Goal: Task Accomplishment & Management: Complete application form

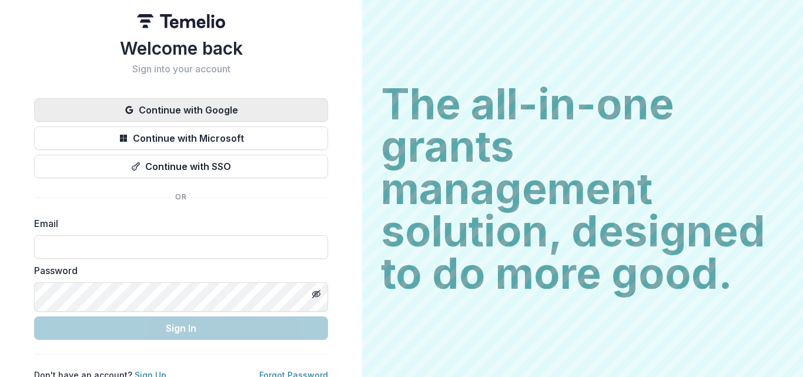
click at [328, 122] on button "Continue with Google" at bounding box center [181, 110] width 294 height 24
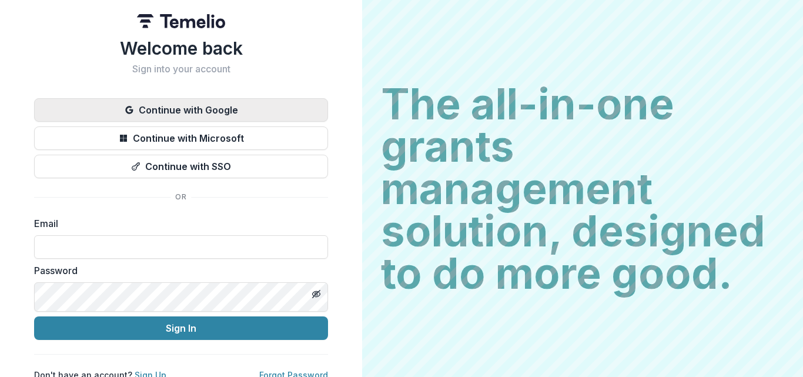
click at [328, 122] on button "Continue with Google" at bounding box center [181, 110] width 294 height 24
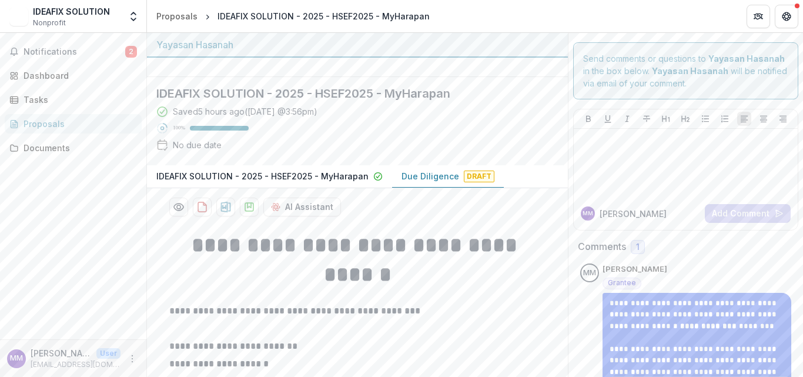
scroll to position [176, 0]
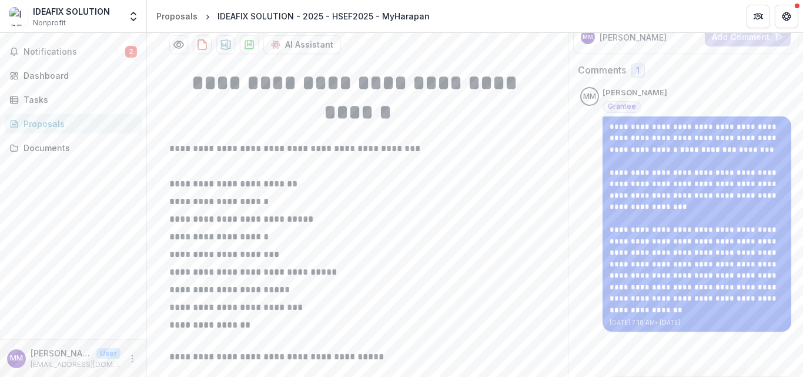
click at [459, 20] on p "Due Diligence" at bounding box center [430, 14] width 58 height 12
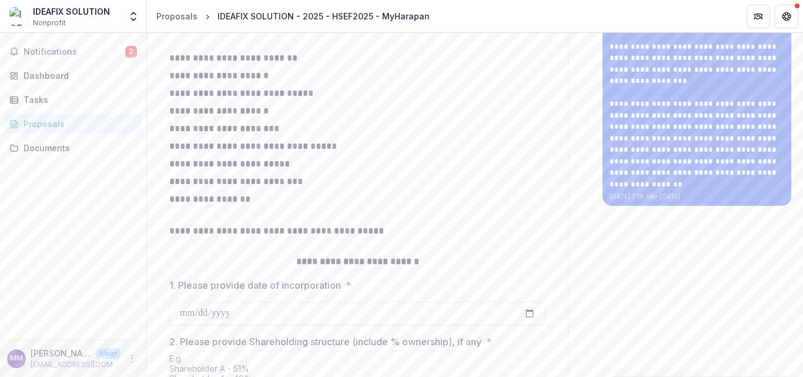
scroll to position [0, 0]
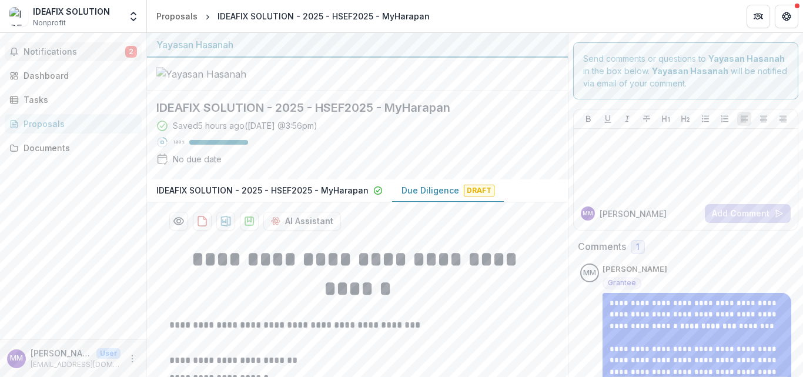
click at [75, 57] on span "Notifications" at bounding box center [75, 52] width 102 height 10
click at [69, 154] on div "Documents" at bounding box center [78, 148] width 109 height 12
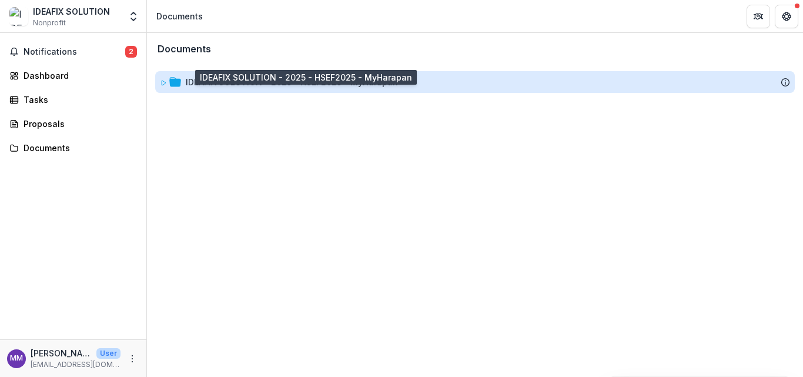
click at [241, 88] on div "IDEAFIX SOLUTION - 2025 - HSEF2025 - MyHarapan" at bounding box center [292, 82] width 212 height 12
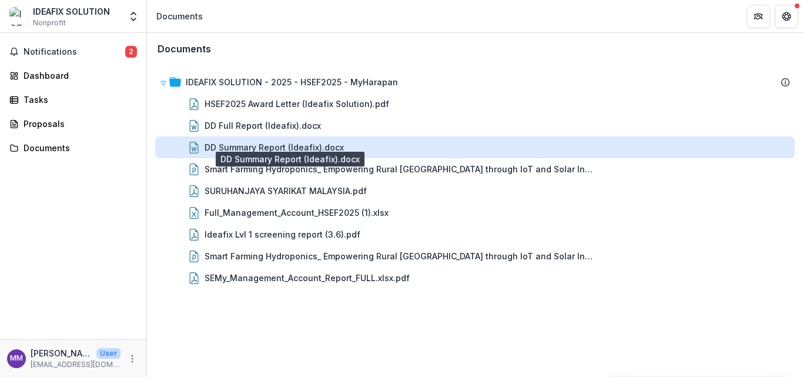
click at [263, 153] on div "DD Summary Report (Ideafix).docx" at bounding box center [273, 147] width 139 height 12
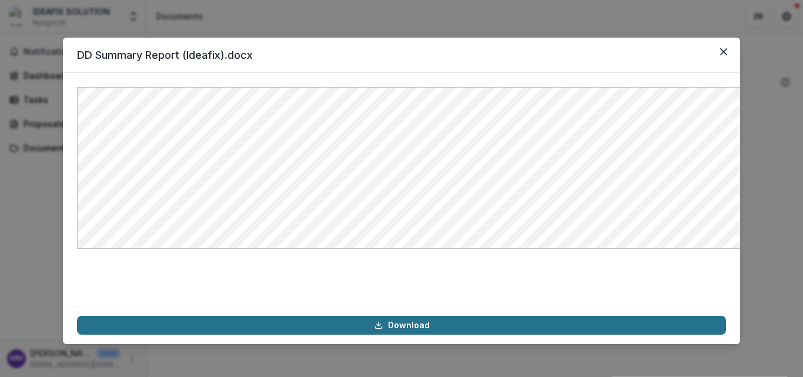
click at [374, 320] on icon at bounding box center [378, 324] width 9 height 9
click at [727, 55] on icon "Close" at bounding box center [723, 51] width 7 height 7
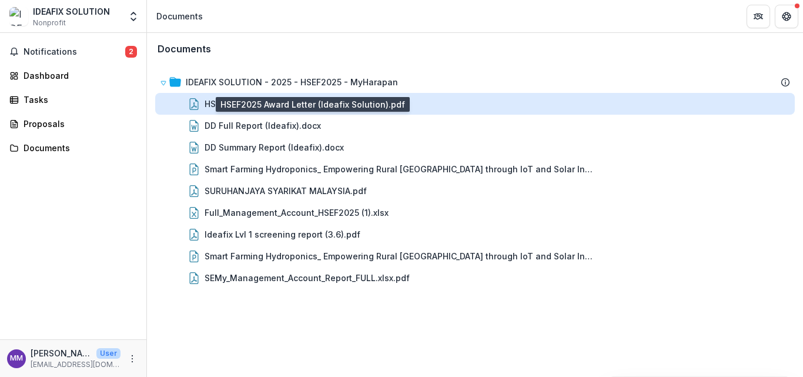
click at [389, 110] on div "HSEF2025 Award Letter (Ideafix Solution).pdf" at bounding box center [296, 104] width 184 height 12
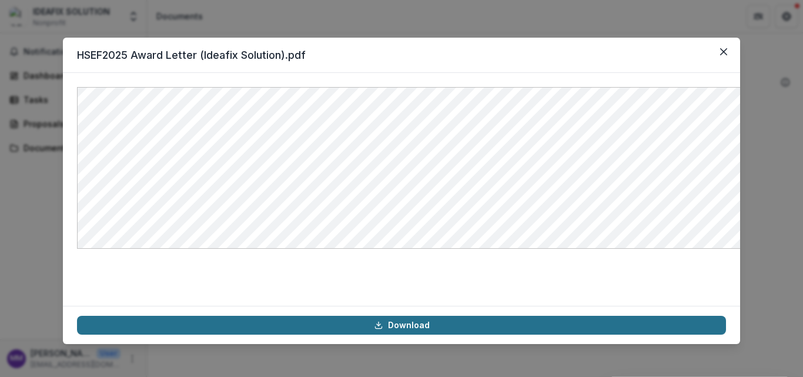
click at [403, 316] on link "Download" at bounding box center [401, 325] width 649 height 19
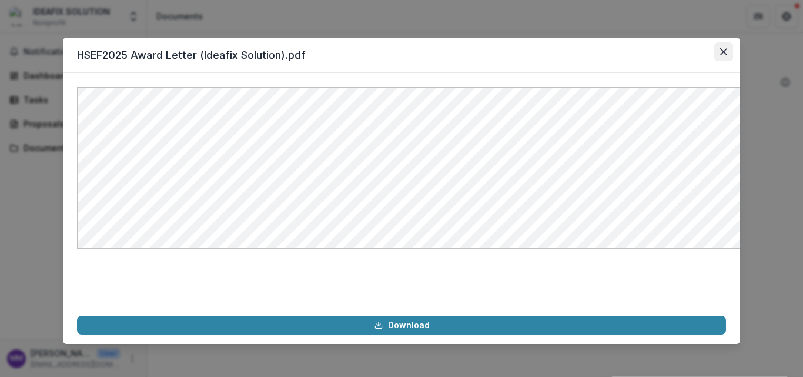
click at [733, 61] on button "Close" at bounding box center [723, 51] width 19 height 19
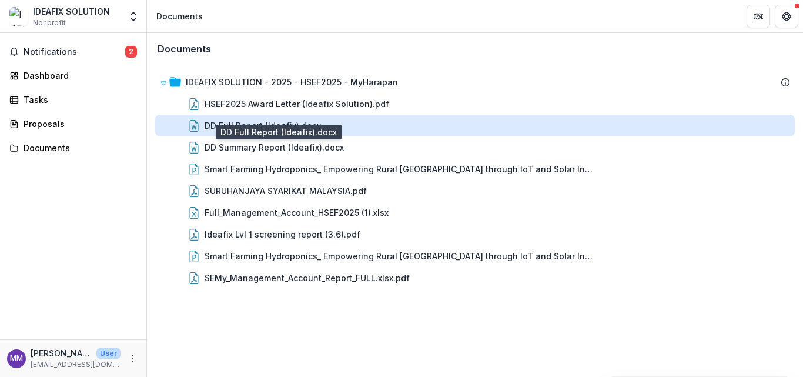
click at [275, 132] on div "DD Full Report (Ideafix).docx" at bounding box center [262, 125] width 116 height 12
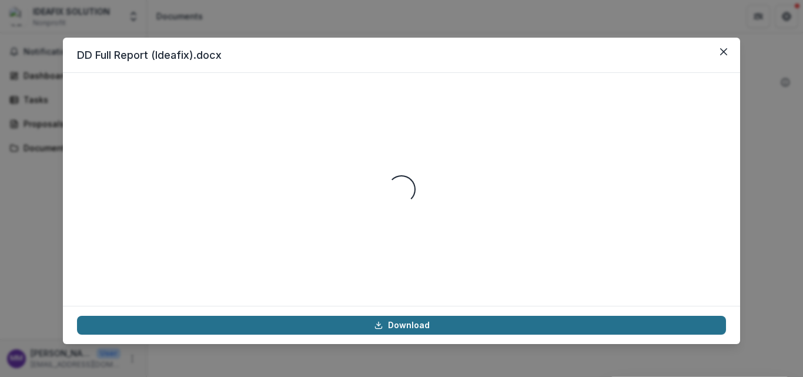
click at [400, 316] on link "Download" at bounding box center [401, 325] width 649 height 19
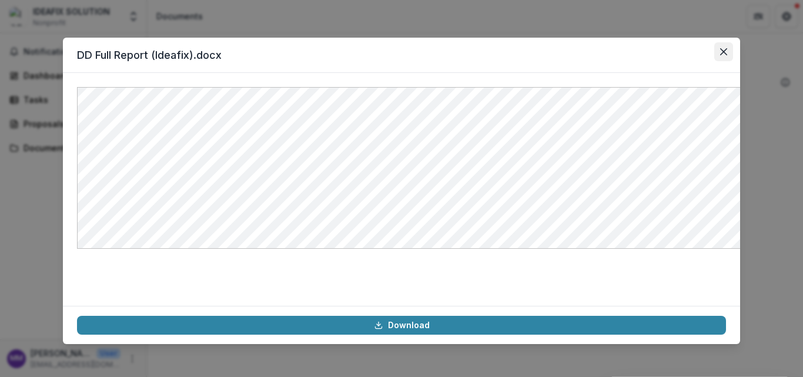
click at [727, 55] on icon "Close" at bounding box center [723, 51] width 7 height 7
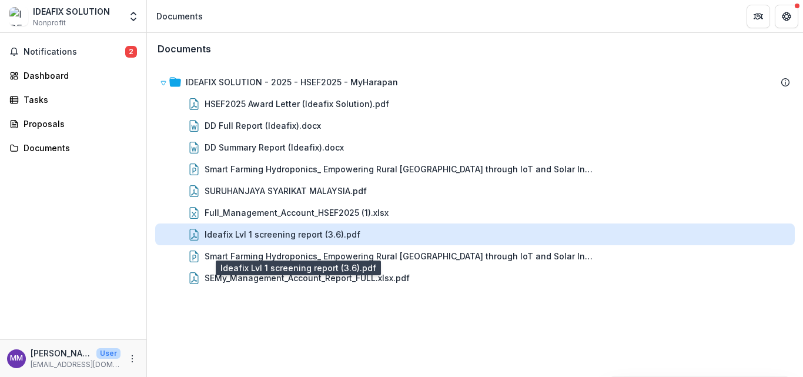
click at [320, 240] on div "Ideafix Lvl 1 screening report (3.6).pdf" at bounding box center [282, 234] width 156 height 12
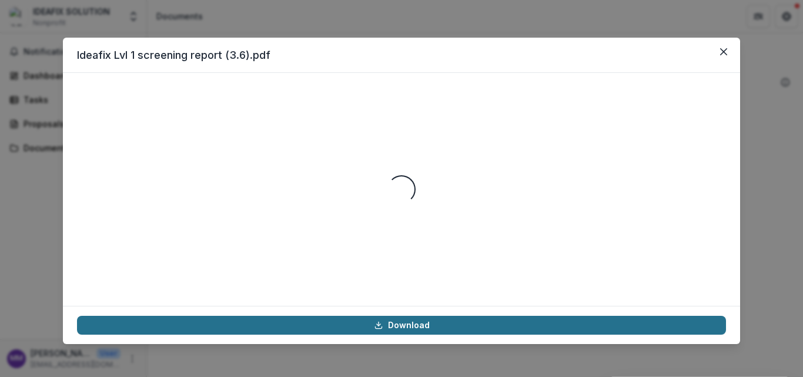
click at [418, 316] on link "Download" at bounding box center [401, 325] width 649 height 19
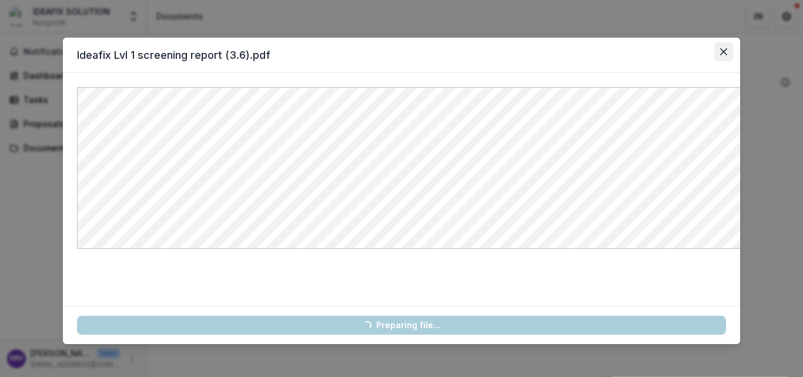
click at [727, 55] on icon "Close" at bounding box center [723, 51] width 7 height 7
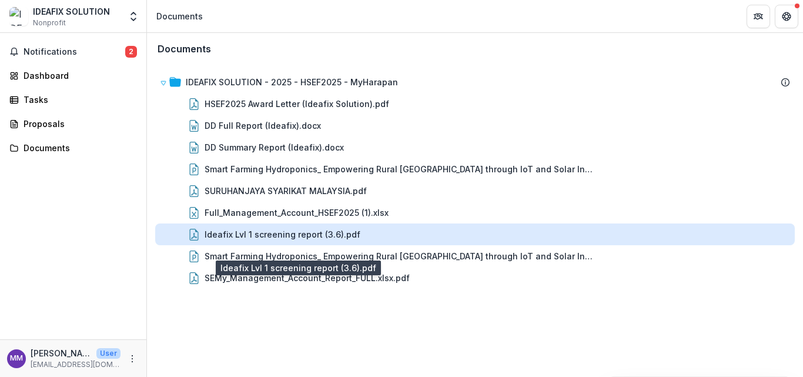
click at [281, 240] on div "Ideafix Lvl 1 screening report (3.6).pdf" at bounding box center [282, 234] width 156 height 12
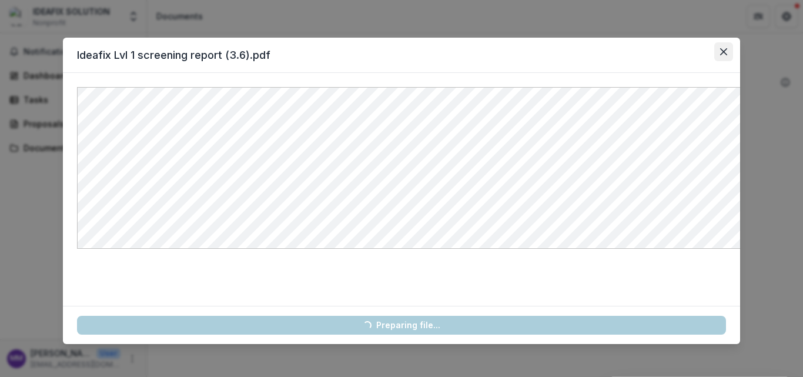
click at [727, 55] on icon "Close" at bounding box center [723, 51] width 7 height 7
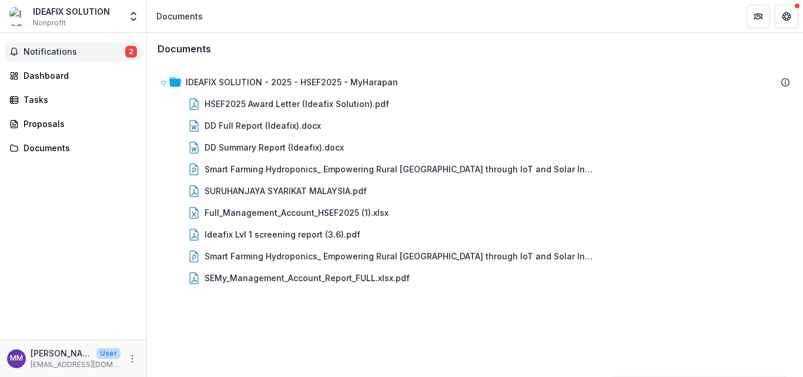
click at [88, 61] on button "Notifications 2" at bounding box center [73, 51] width 137 height 19
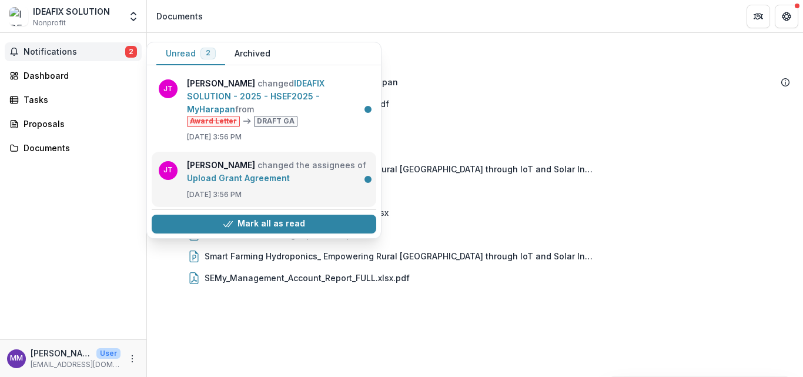
click at [290, 183] on link "Upload Grant Agreement" at bounding box center [238, 178] width 103 height 10
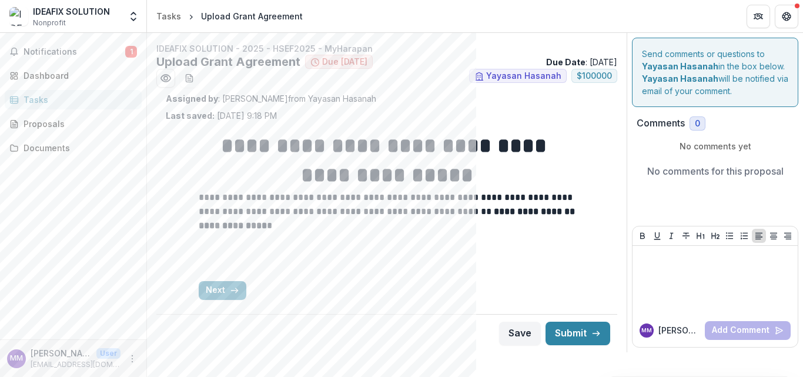
scroll to position [82, 0]
click at [200, 300] on button "Next" at bounding box center [223, 290] width 48 height 19
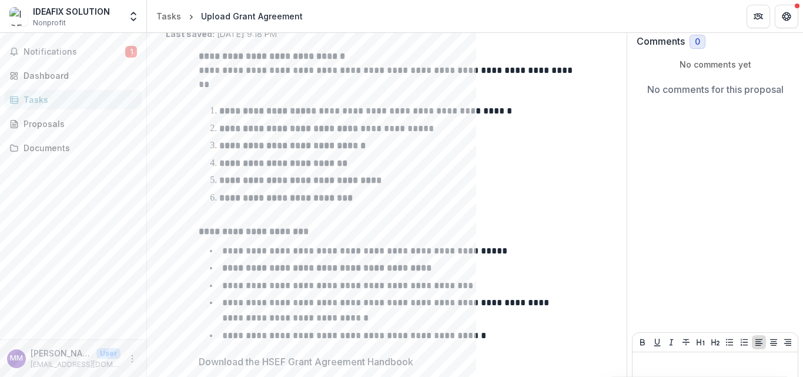
scroll to position [284, 0]
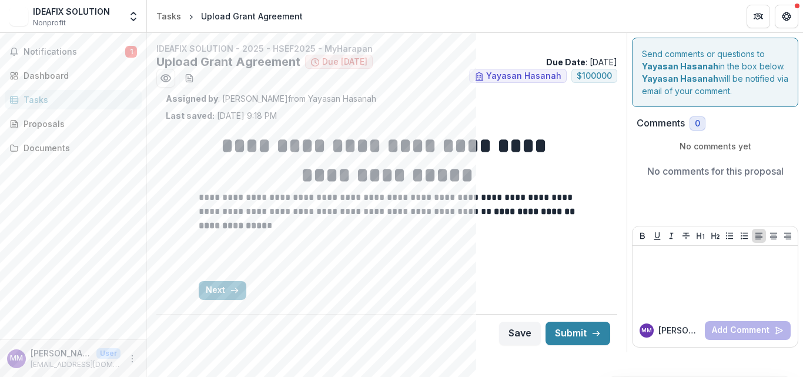
scroll to position [82, 0]
click at [206, 297] on button "Next" at bounding box center [223, 290] width 48 height 19
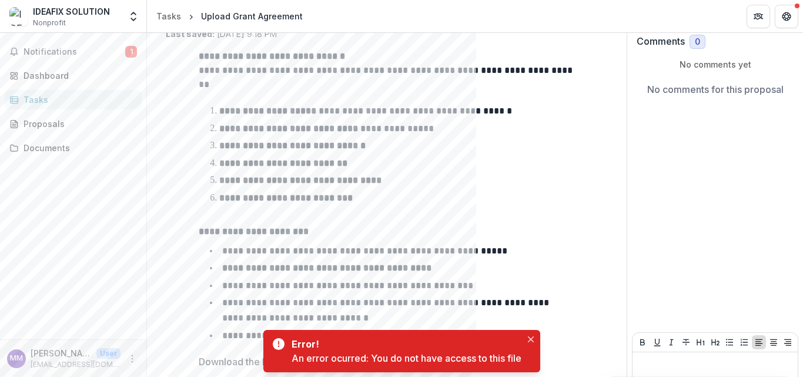
scroll to position [284, 0]
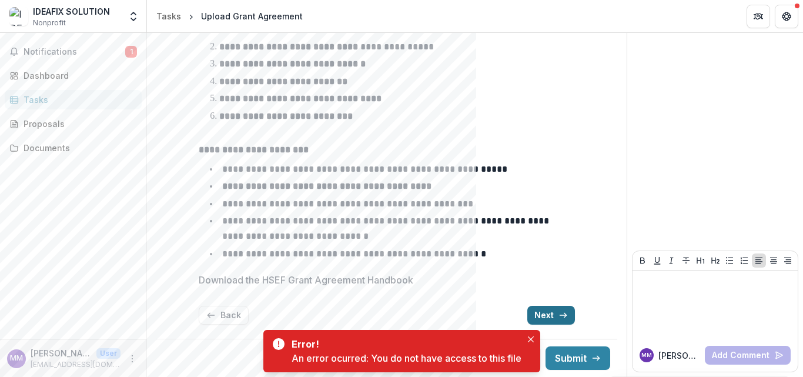
click at [568, 310] on icon "button" at bounding box center [562, 314] width 9 height 9
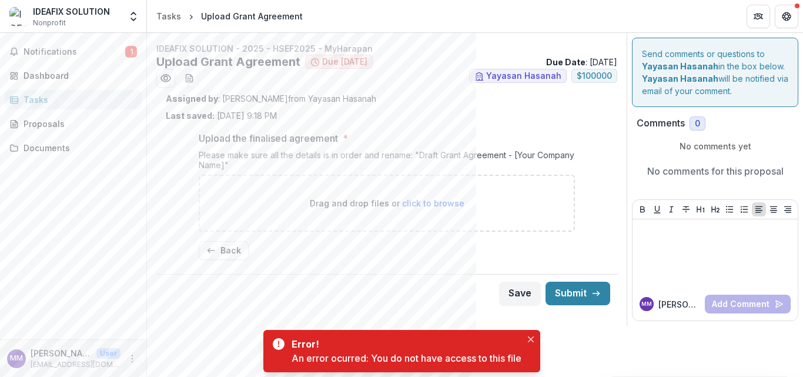
scroll to position [7, 0]
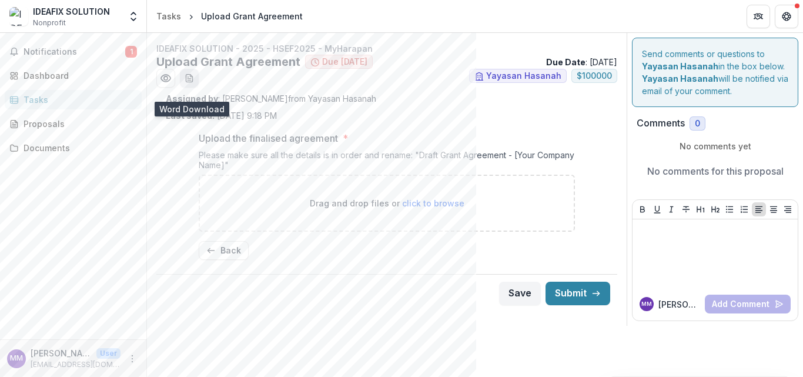
click at [194, 83] on icon "download-word-button" at bounding box center [188, 77] width 9 height 9
click at [45, 106] on div "Tasks" at bounding box center [78, 99] width 109 height 12
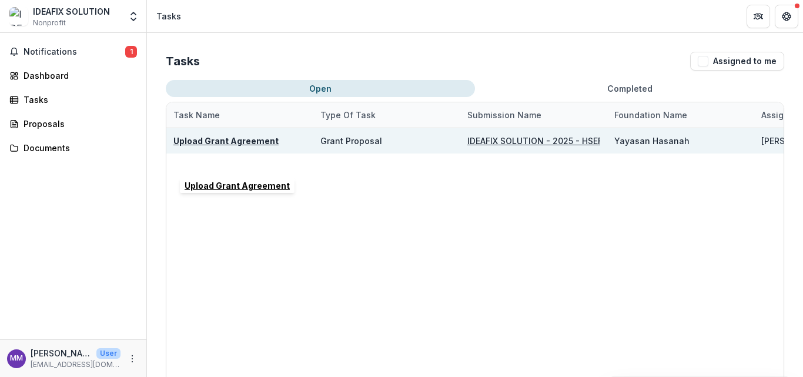
click at [270, 146] on u "Upload Grant Agreement" at bounding box center [225, 141] width 105 height 10
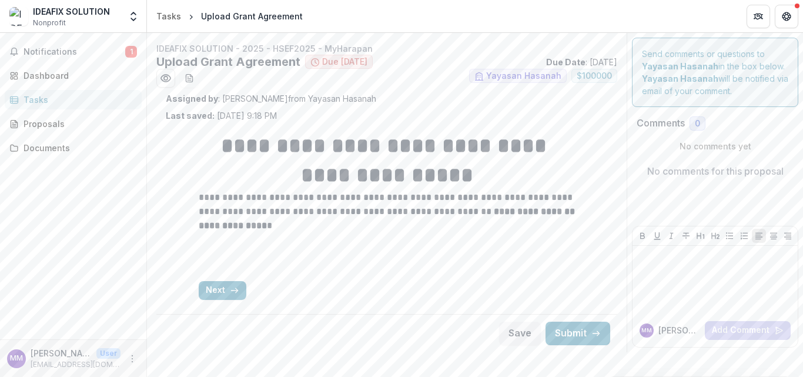
scroll to position [82, 0]
click at [66, 52] on button "Notifications 1" at bounding box center [73, 51] width 137 height 19
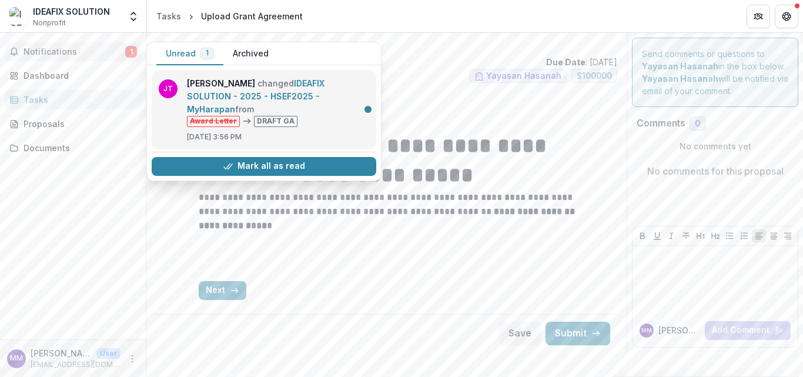
click at [317, 98] on link "IDEAFIX SOLUTION - 2025 - HSEF2025 - MyHarapan" at bounding box center [255, 96] width 137 height 36
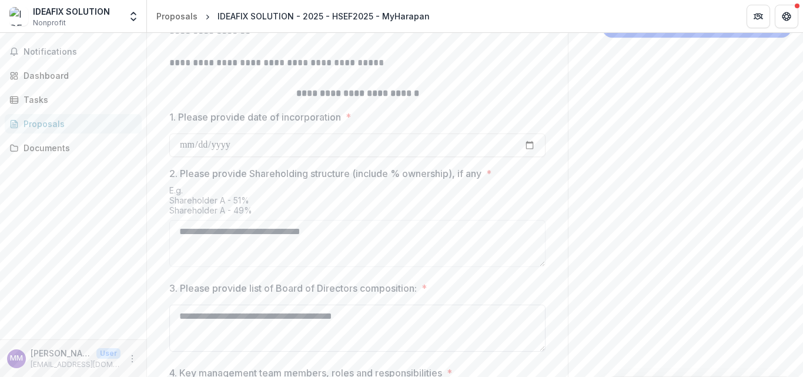
scroll to position [831, 0]
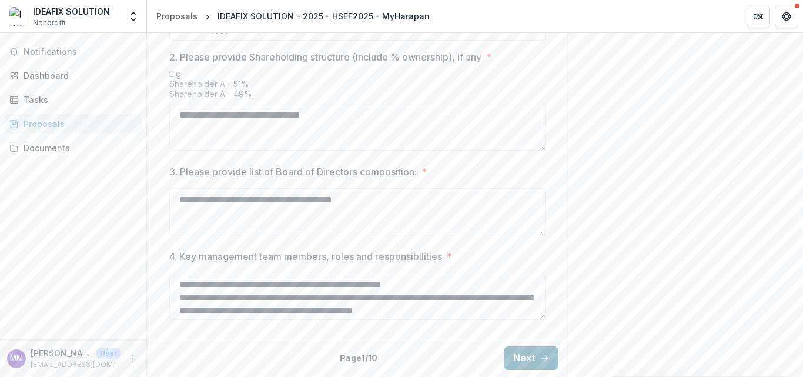
click at [558, 359] on button "Next" at bounding box center [531, 358] width 55 height 24
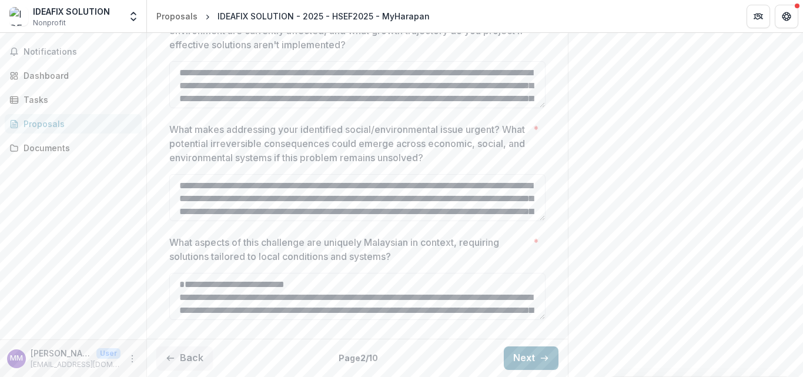
scroll to position [780, 0]
click at [558, 359] on button "Next" at bounding box center [531, 358] width 55 height 24
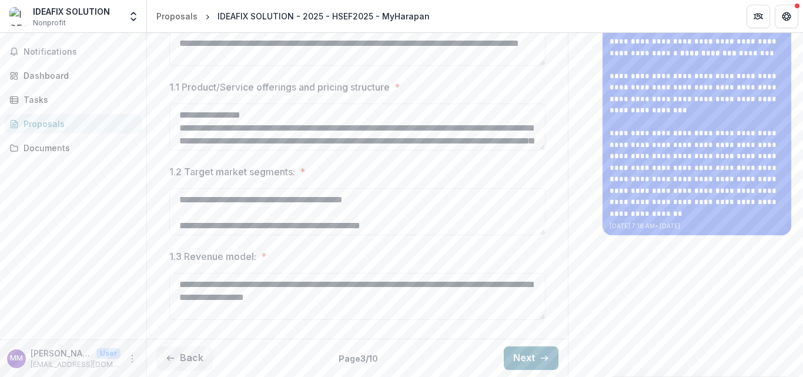
click at [558, 359] on button "Next" at bounding box center [531, 358] width 55 height 24
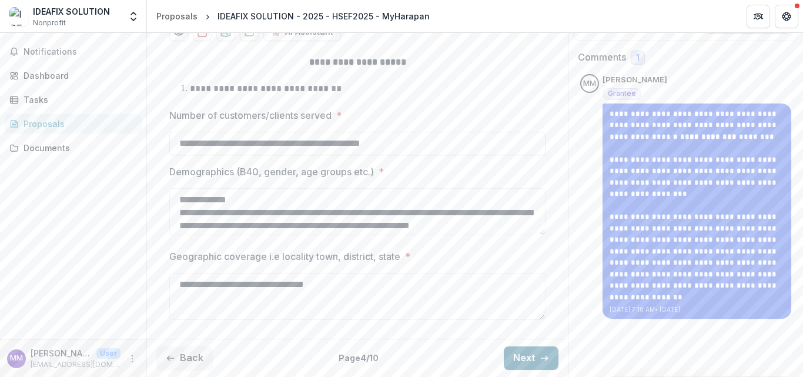
click at [558, 358] on button "Next" at bounding box center [531, 358] width 55 height 24
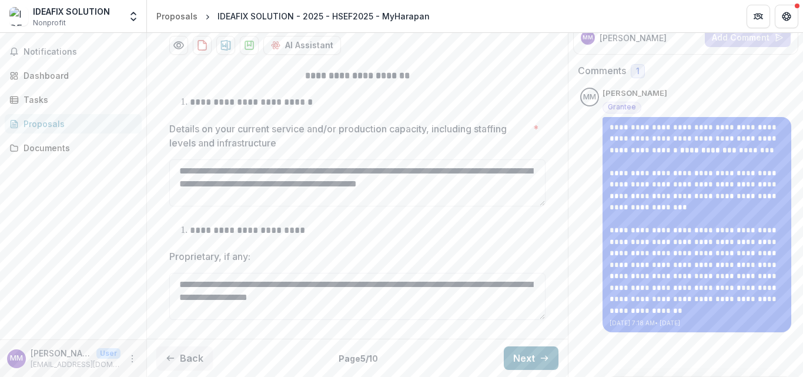
click at [558, 352] on button "Next" at bounding box center [531, 358] width 55 height 24
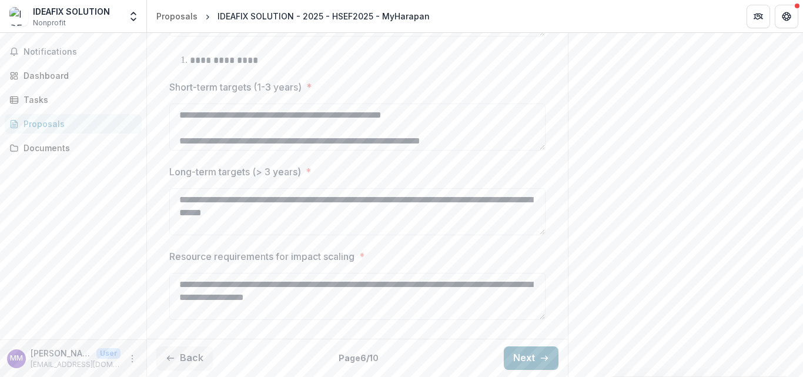
click at [558, 346] on button "Next" at bounding box center [531, 358] width 55 height 24
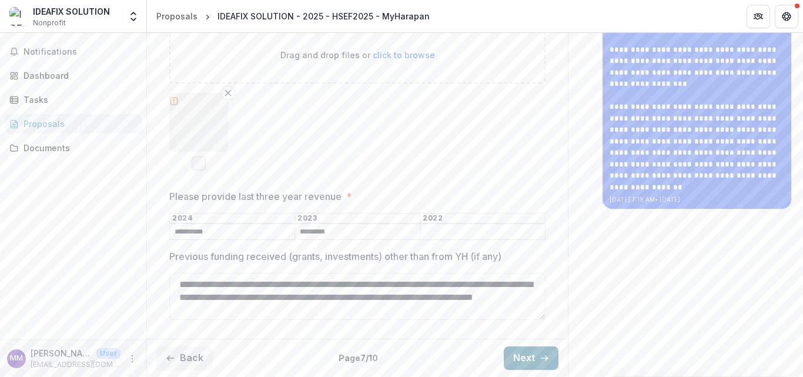
click at [558, 346] on button "Next" at bounding box center [531, 358] width 55 height 24
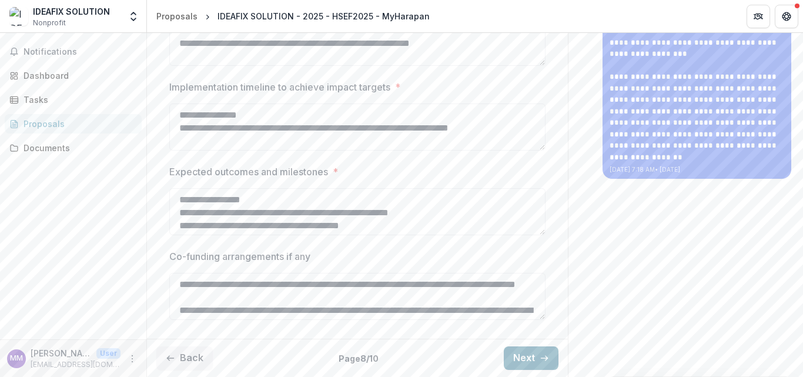
click at [558, 346] on button "Next" at bounding box center [531, 358] width 55 height 24
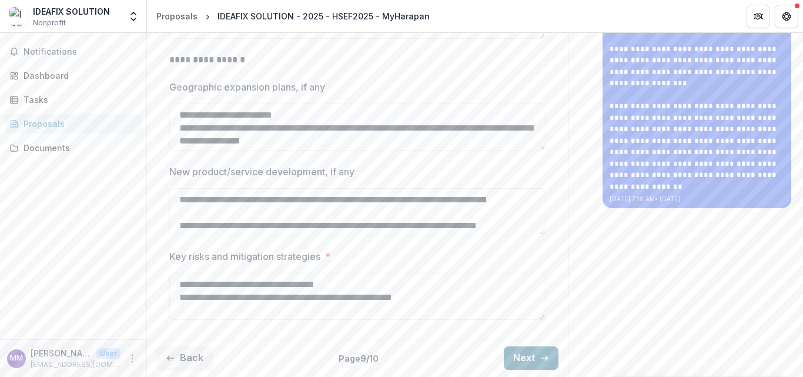
scroll to position [526, 0]
click at [558, 346] on button "Next" at bounding box center [531, 358] width 55 height 24
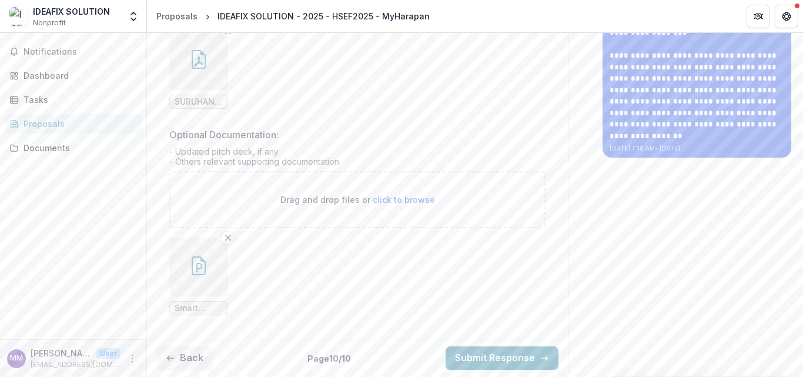
scroll to position [562, 0]
click at [51, 154] on div "Documents" at bounding box center [78, 148] width 109 height 12
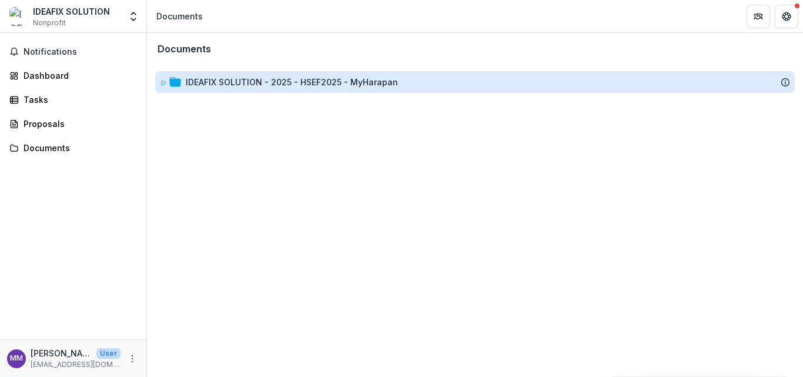
click at [354, 88] on div "IDEAFIX SOLUTION - 2025 - HSEF2025 - MyHarapan" at bounding box center [292, 82] width 212 height 12
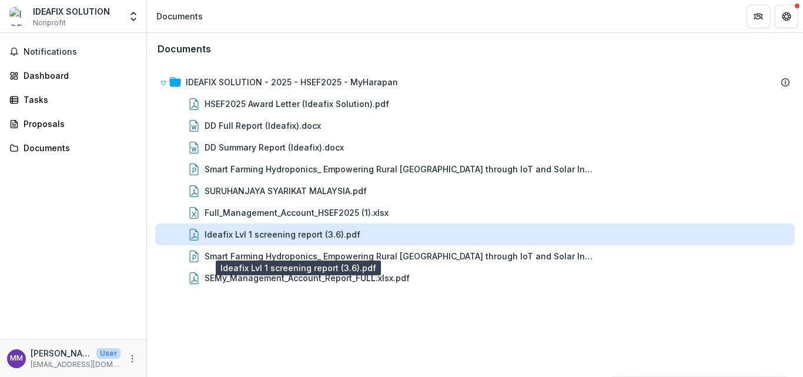
click at [328, 240] on div "Ideafix Lvl 1 screening report (3.6).pdf" at bounding box center [282, 234] width 156 height 12
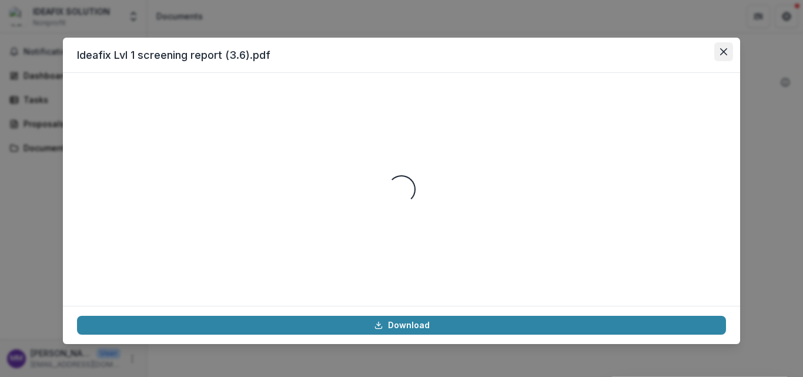
click at [727, 55] on icon "Close" at bounding box center [723, 51] width 7 height 7
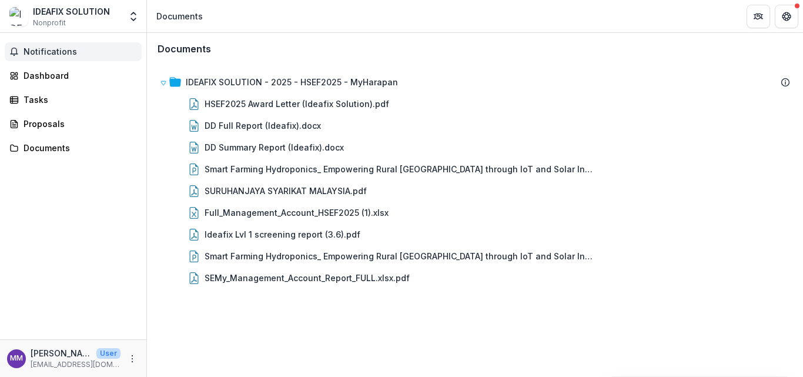
click at [48, 57] on span "Notifications" at bounding box center [80, 52] width 113 height 10
click at [45, 130] on div "Proposals" at bounding box center [78, 124] width 109 height 12
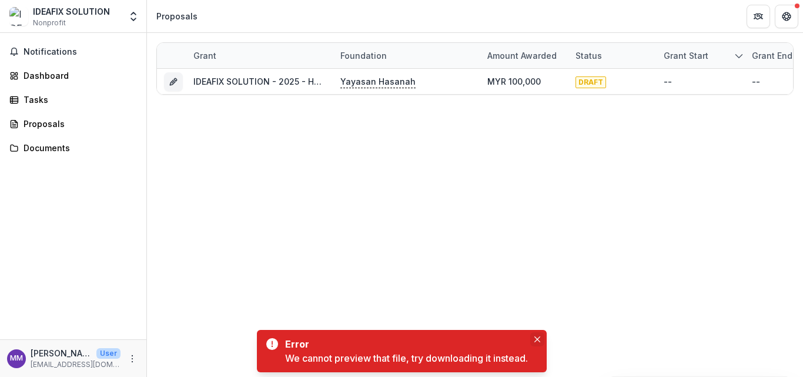
click at [540, 336] on icon "Close" at bounding box center [537, 339] width 6 height 6
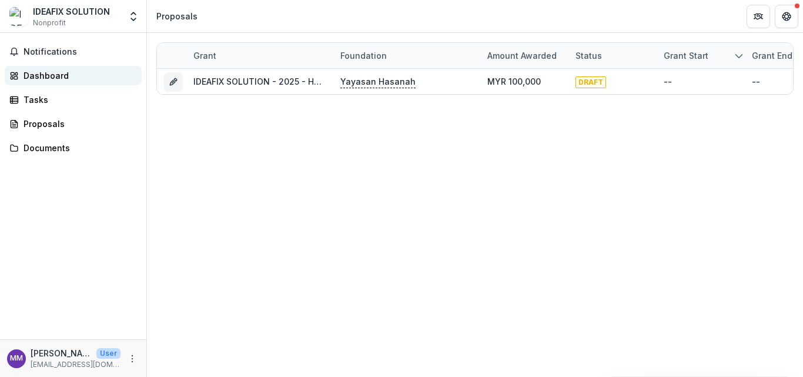
click at [47, 82] on div "Dashboard" at bounding box center [78, 75] width 109 height 12
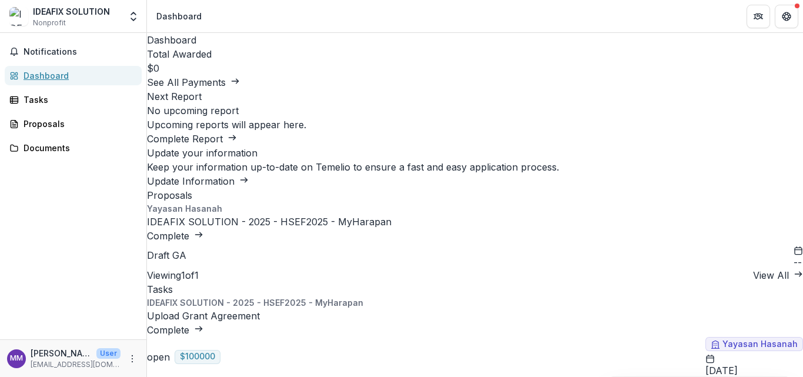
scroll to position [176, 0]
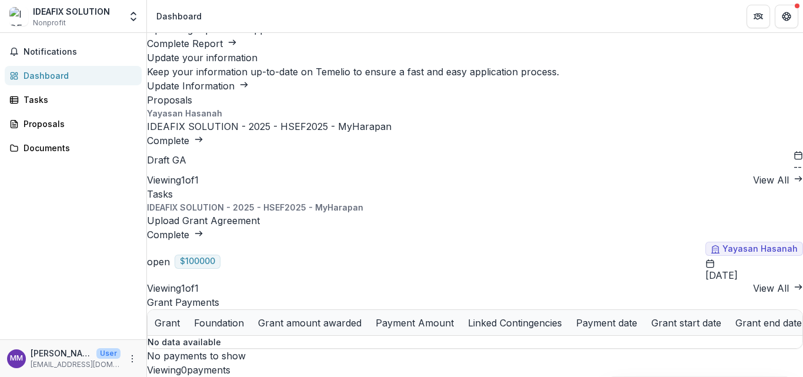
click at [188, 132] on link "IDEAFIX SOLUTION - 2025 - HSEF2025 - MyHarapan" at bounding box center [269, 126] width 244 height 12
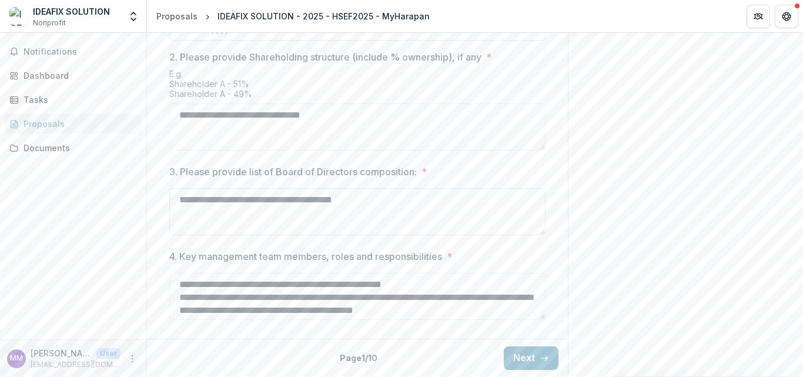
scroll to position [831, 0]
click at [37, 106] on div "Tasks" at bounding box center [78, 99] width 109 height 12
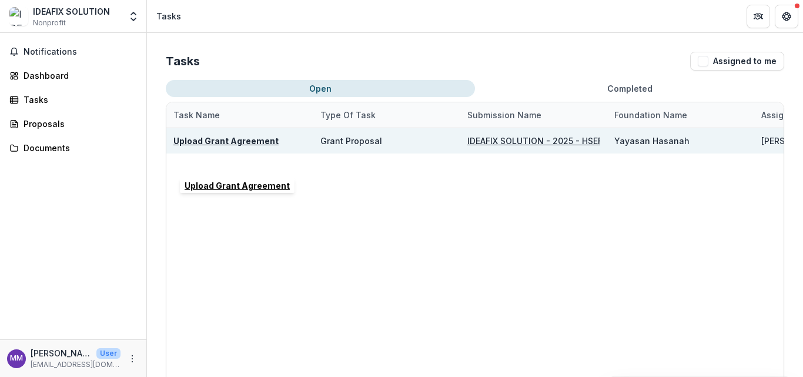
click at [190, 146] on u "Upload Grant Agreement" at bounding box center [225, 141] width 105 height 10
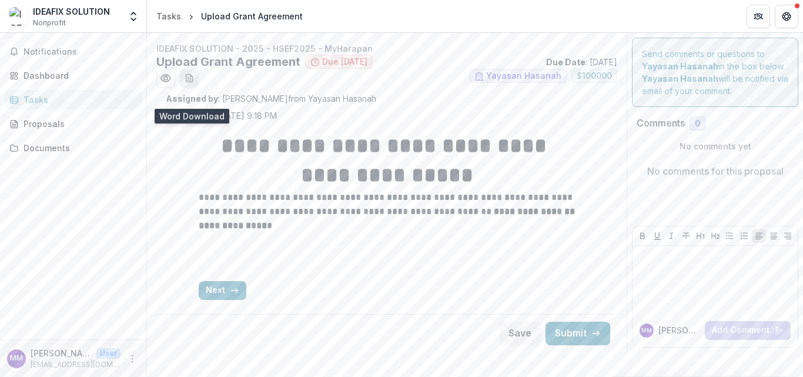
click at [194, 83] on icon "download-word-button" at bounding box center [188, 77] width 9 height 9
click at [167, 84] on icon "Preview 8bdbbeae-a681-4289-9ca8-b03ec06d2dd0.pdf" at bounding box center [166, 78] width 12 height 12
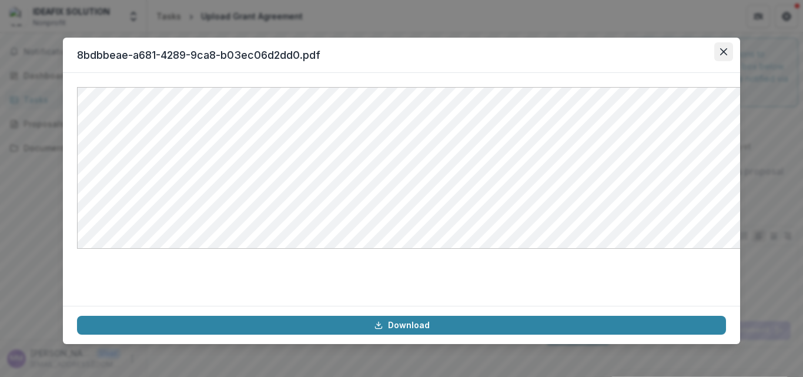
click at [727, 55] on icon "Close" at bounding box center [723, 51] width 7 height 7
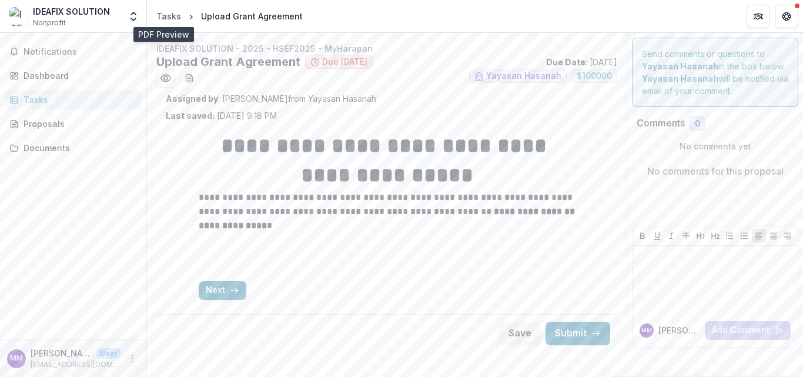
scroll to position [82, 0]
click at [217, 297] on button "Next" at bounding box center [223, 290] width 48 height 19
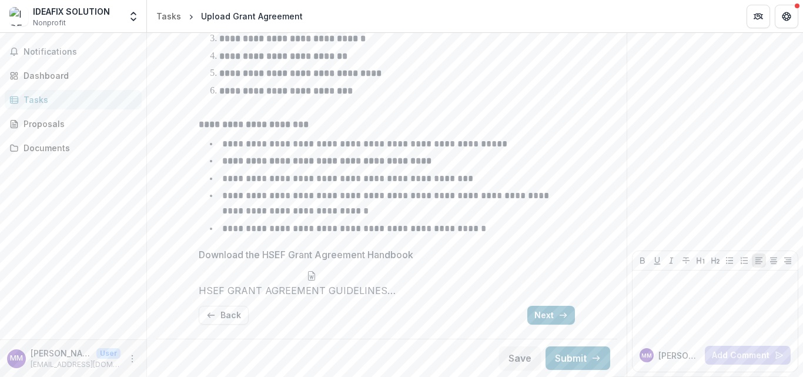
scroll to position [396, 0]
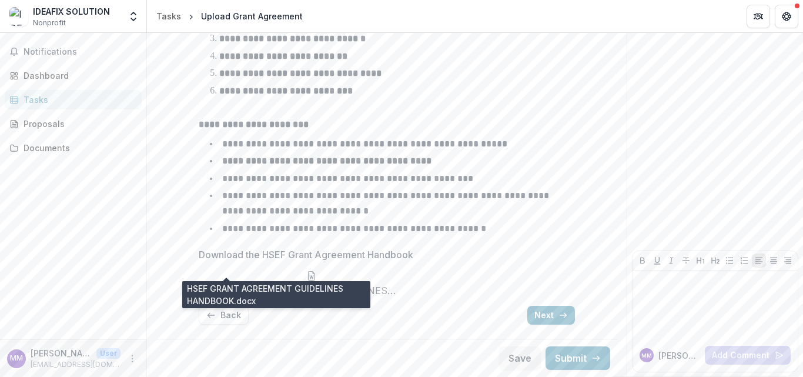
click at [224, 285] on span "HSEF GRANT AGREEMENT GUIDELINES HANDBOOK.docx" at bounding box center [312, 290] width 226 height 11
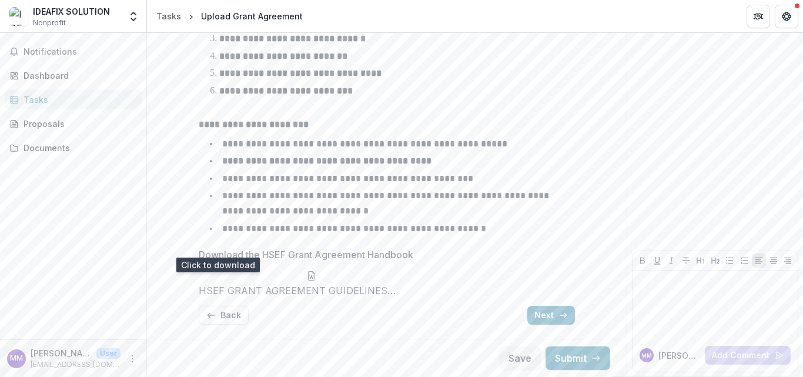
click at [307, 271] on icon at bounding box center [311, 275] width 9 height 9
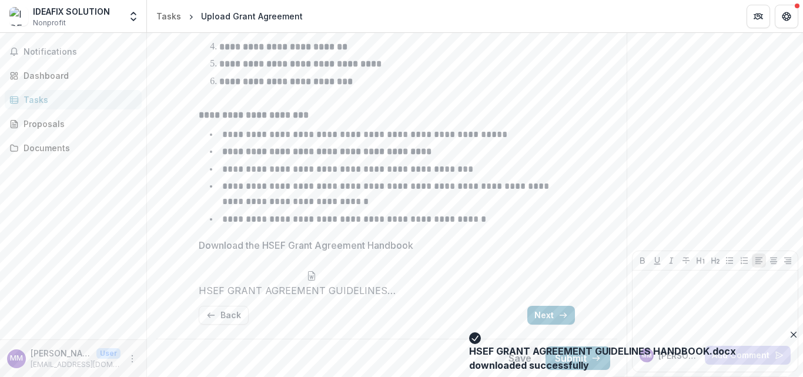
click at [294, 179] on li "**********" at bounding box center [394, 194] width 362 height 30
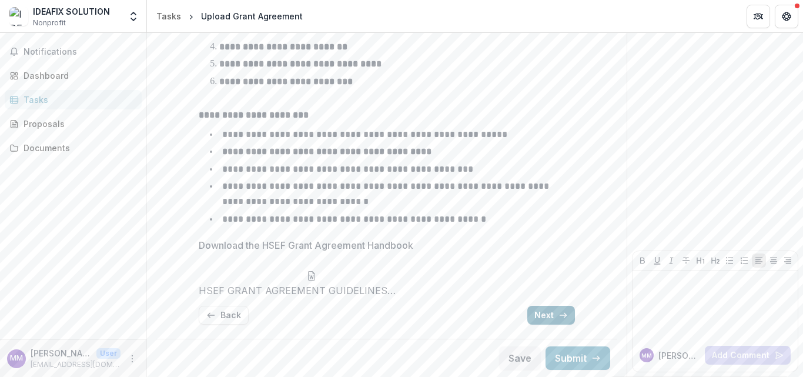
click at [568, 310] on icon "button" at bounding box center [562, 314] width 9 height 9
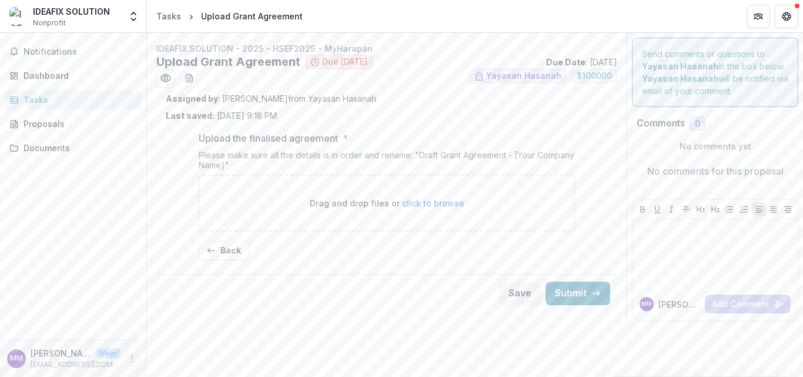
scroll to position [7, 0]
click at [227, 260] on button "Back" at bounding box center [224, 250] width 50 height 19
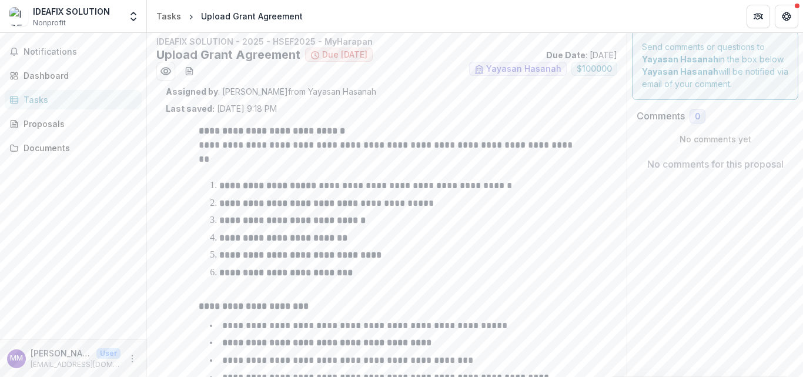
scroll to position [396, 0]
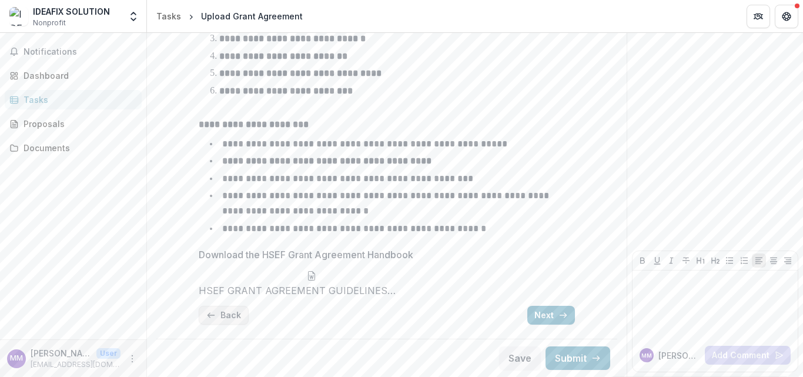
click at [211, 306] on button "Back" at bounding box center [224, 315] width 50 height 19
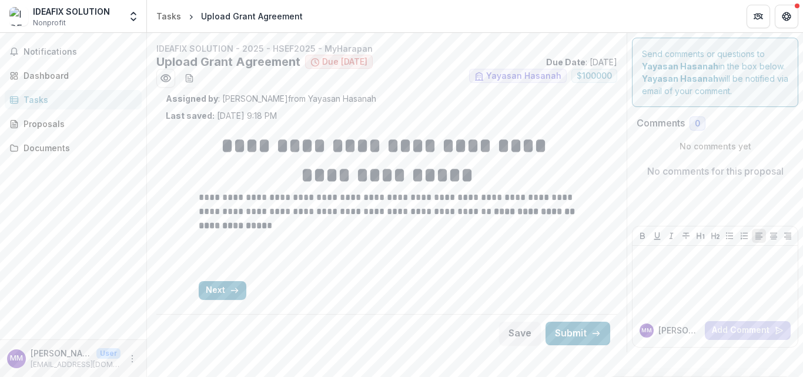
scroll to position [0, 0]
click at [166, 12] on div "Tasks" at bounding box center [168, 16] width 25 height 12
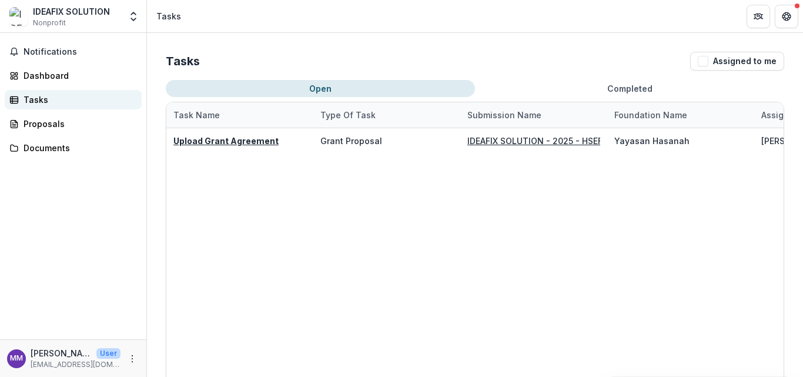
click at [49, 106] on div "Tasks" at bounding box center [78, 99] width 109 height 12
click at [56, 80] on link "Dashboard" at bounding box center [73, 75] width 137 height 19
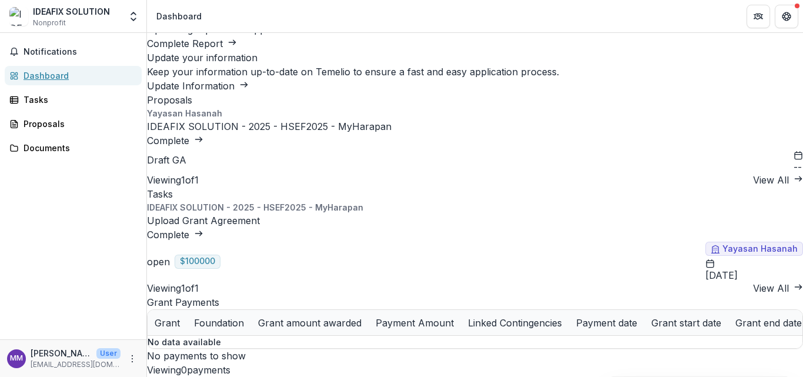
scroll to position [461, 0]
click at [61, 57] on span "Notifications" at bounding box center [80, 52] width 113 height 10
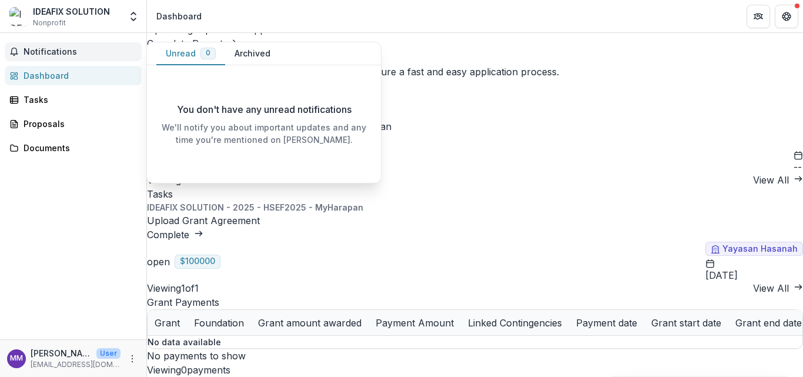
click at [55, 57] on span "Notifications" at bounding box center [80, 52] width 113 height 10
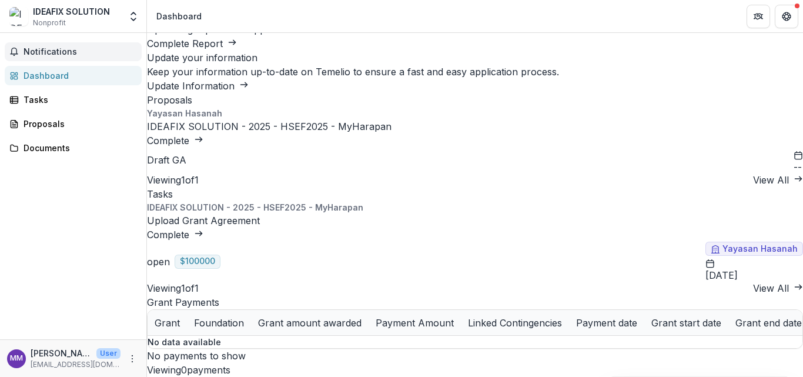
click at [56, 57] on span "Notifications" at bounding box center [80, 52] width 113 height 10
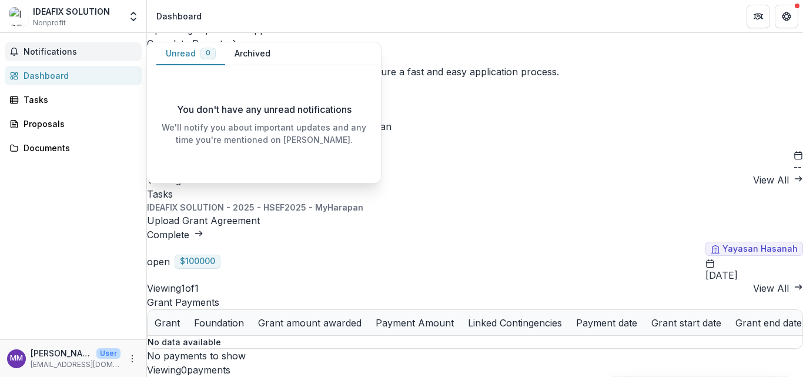
click at [273, 53] on button "Archived" at bounding box center [252, 53] width 55 height 23
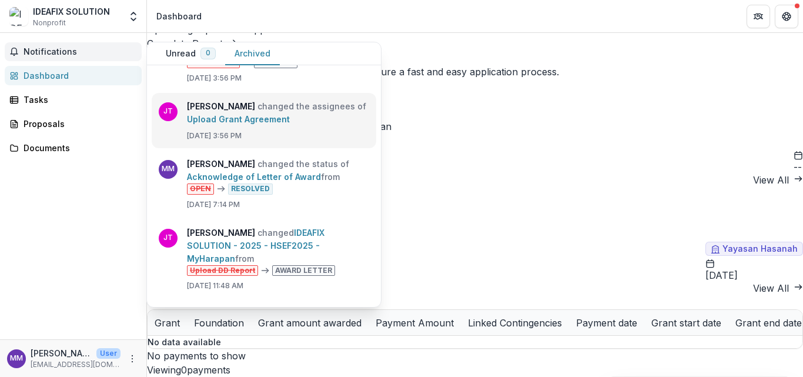
scroll to position [0, 0]
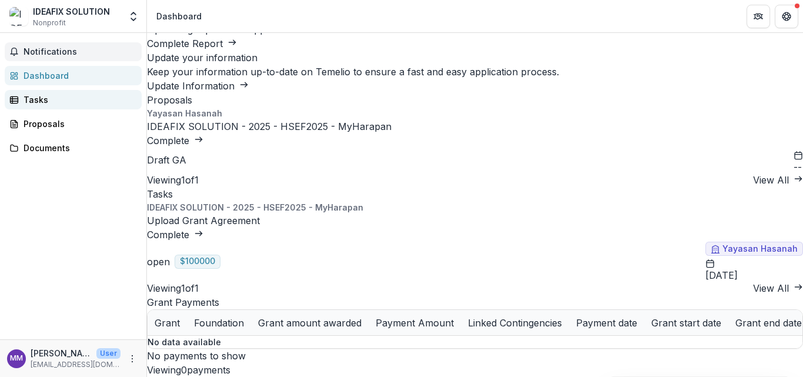
click at [43, 106] on div "Tasks" at bounding box center [78, 99] width 109 height 12
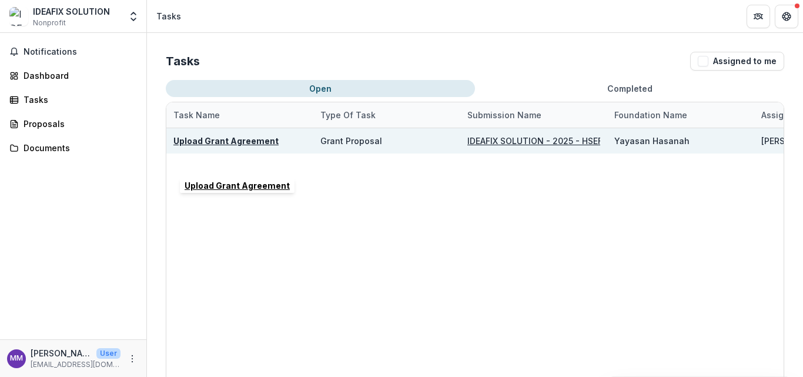
click at [251, 146] on u "Upload Grant Agreement" at bounding box center [225, 141] width 105 height 10
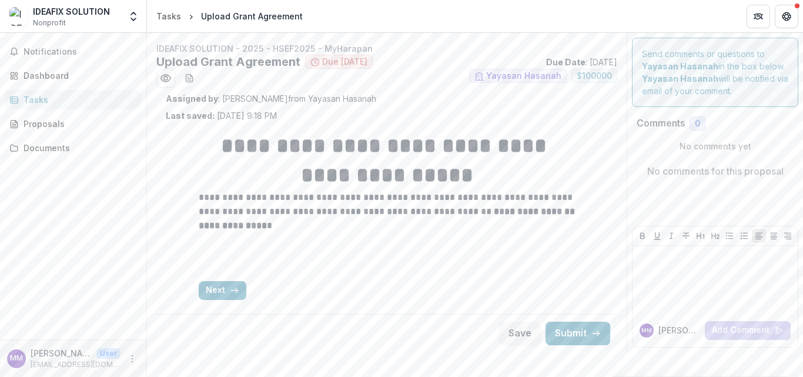
scroll to position [82, 0]
drag, startPoint x: 178, startPoint y: 234, endPoint x: 421, endPoint y: 240, distance: 243.3
click at [421, 240] on div "**********" at bounding box center [386, 215] width 395 height 187
click at [520, 190] on h1 "**********" at bounding box center [387, 160] width 376 height 59
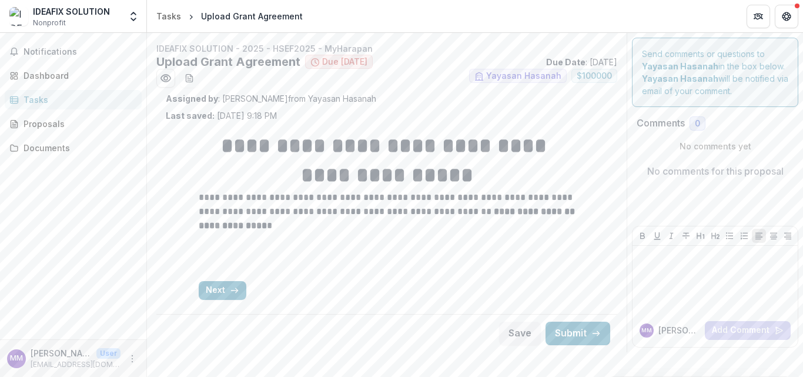
click at [612, 137] on div "**********" at bounding box center [386, 197] width 479 height 310
click at [216, 299] on button "Next" at bounding box center [223, 290] width 48 height 19
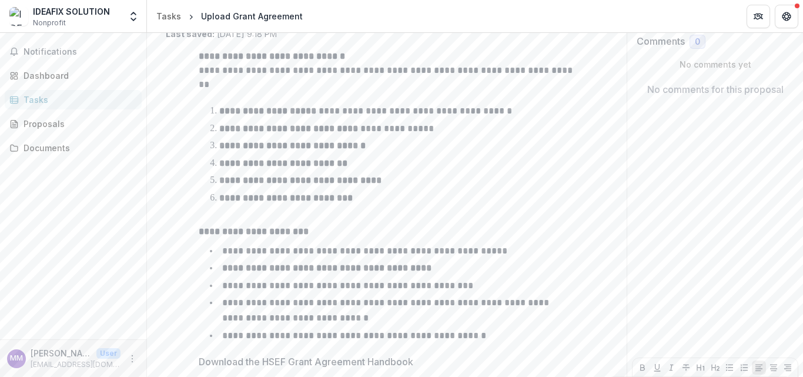
click at [507, 188] on li "**********" at bounding box center [394, 180] width 362 height 15
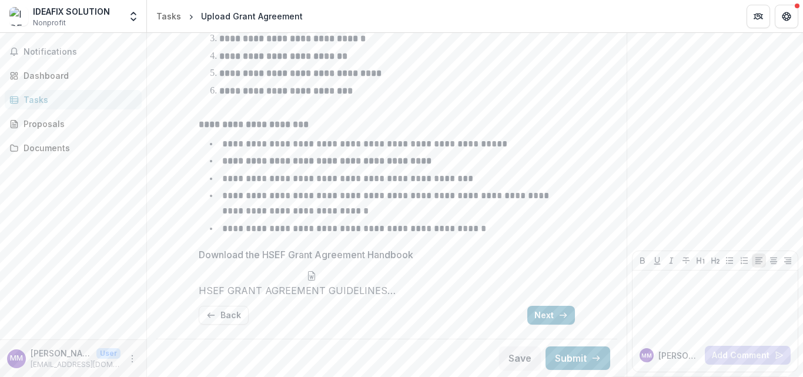
scroll to position [0, 0]
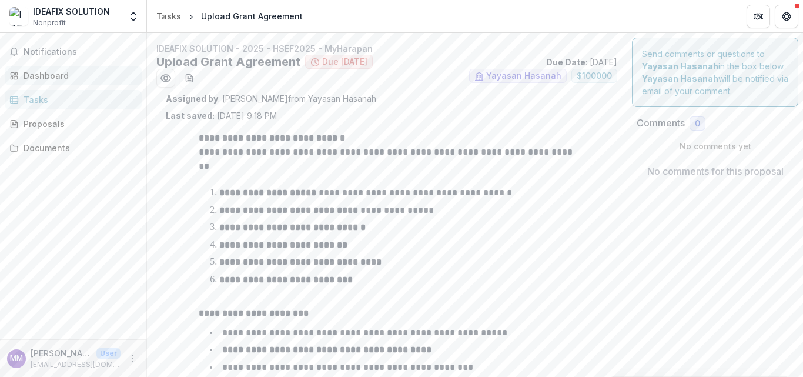
click at [44, 82] on div "Dashboard" at bounding box center [78, 75] width 109 height 12
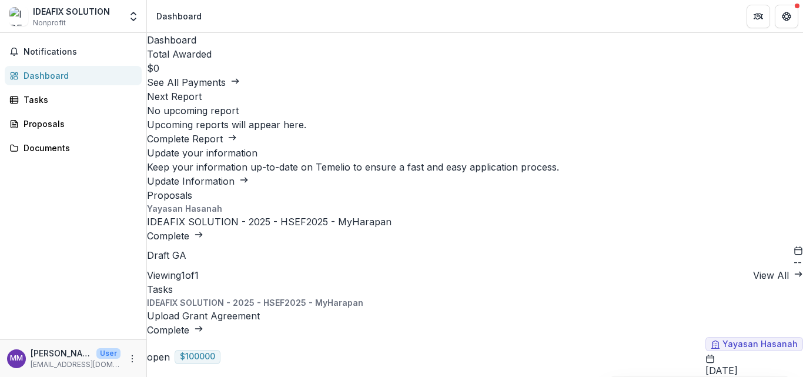
click at [266, 227] on link "IDEAFIX SOLUTION - 2025 - HSEF2025 - MyHarapan" at bounding box center [269, 222] width 244 height 12
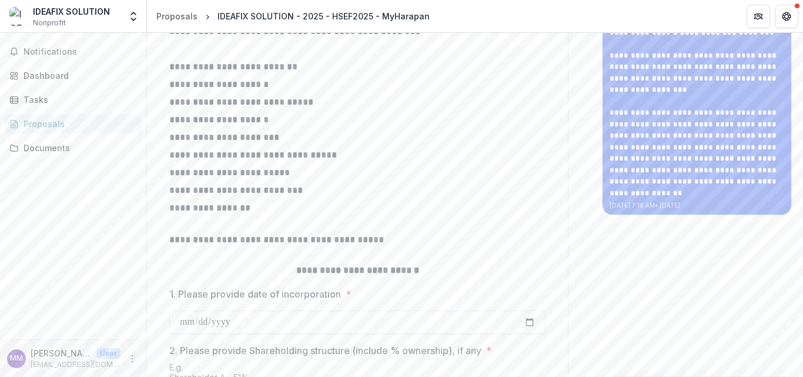
scroll to position [763, 0]
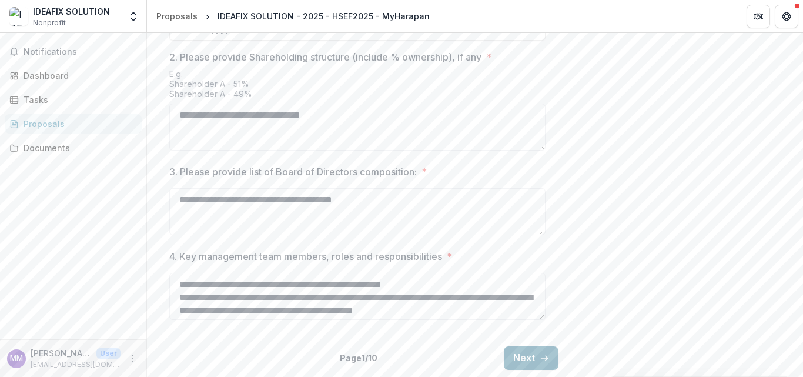
click at [558, 346] on button "Next" at bounding box center [531, 358] width 55 height 24
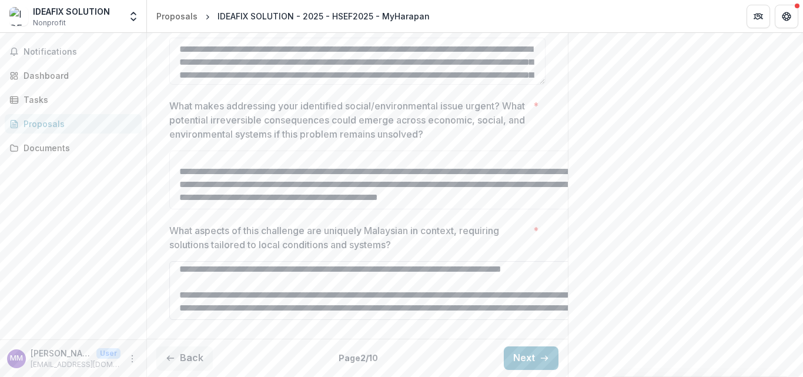
scroll to position [487, 0]
click at [558, 347] on button "Next" at bounding box center [531, 358] width 55 height 24
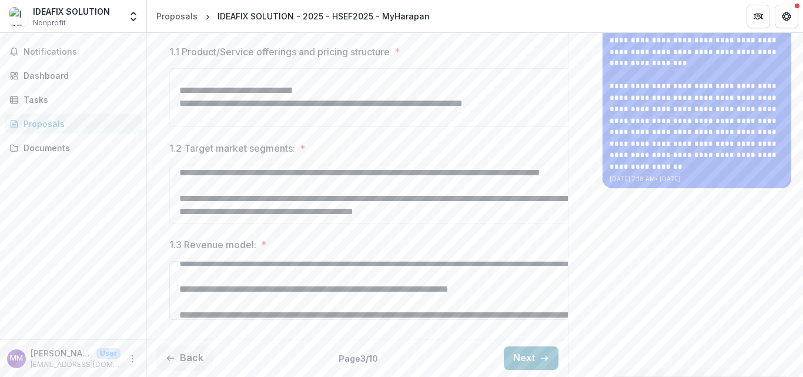
scroll to position [552, 0]
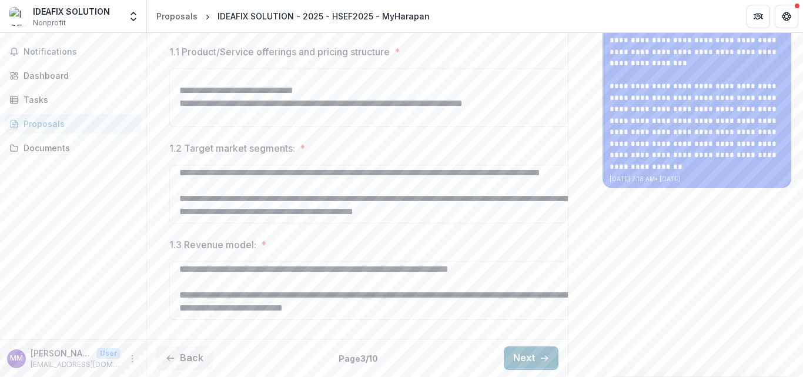
click at [558, 346] on button "Next" at bounding box center [531, 358] width 55 height 24
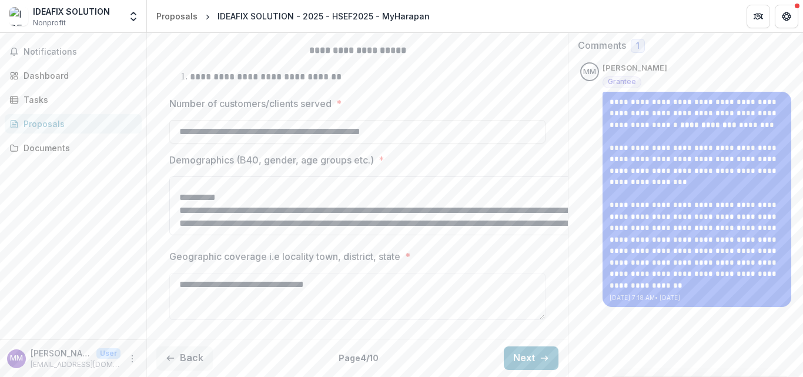
scroll to position [180, 0]
click at [558, 350] on button "Next" at bounding box center [531, 358] width 55 height 24
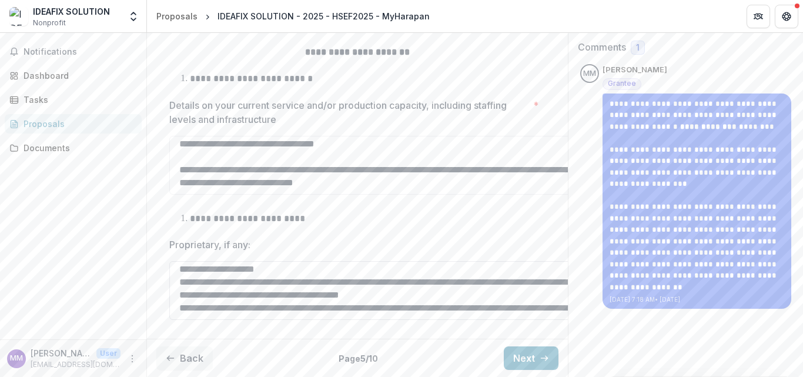
scroll to position [600, 0]
click at [558, 354] on button "Next" at bounding box center [531, 358] width 55 height 24
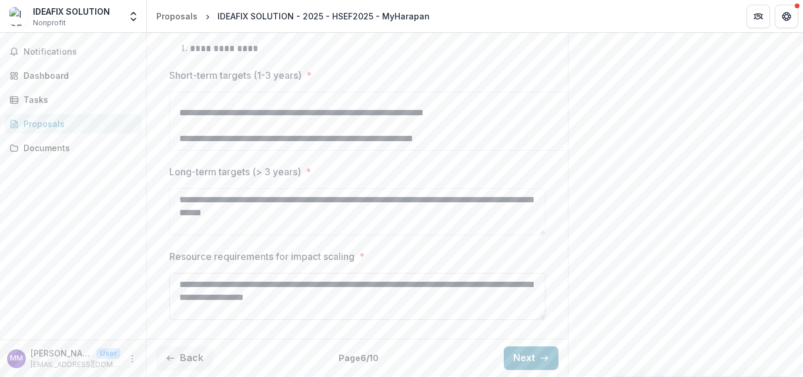
scroll to position [116, 0]
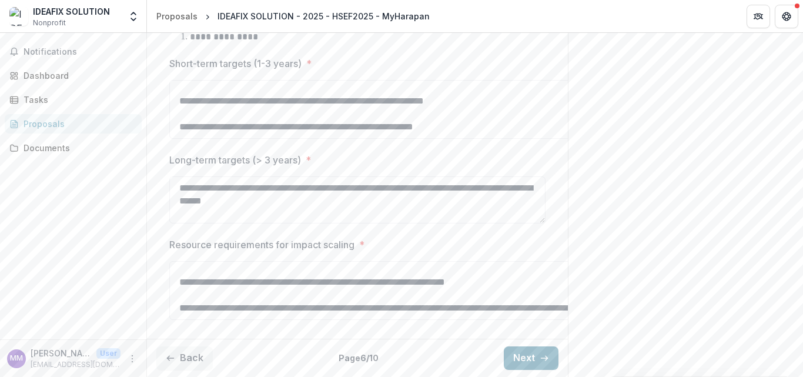
click at [558, 350] on button "Next" at bounding box center [531, 358] width 55 height 24
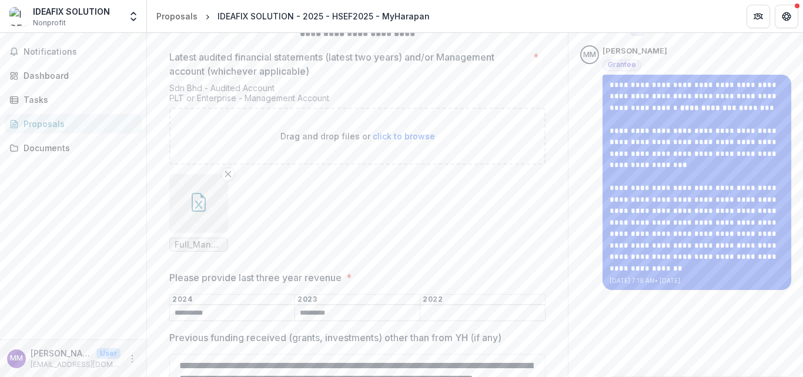
scroll to position [512, 0]
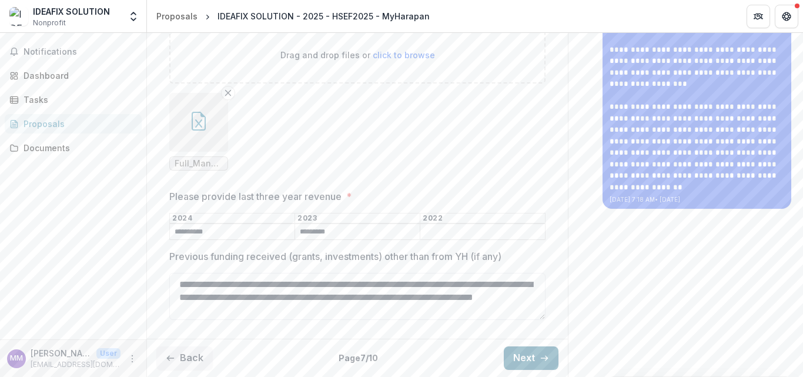
click at [558, 346] on button "Next" at bounding box center [531, 358] width 55 height 24
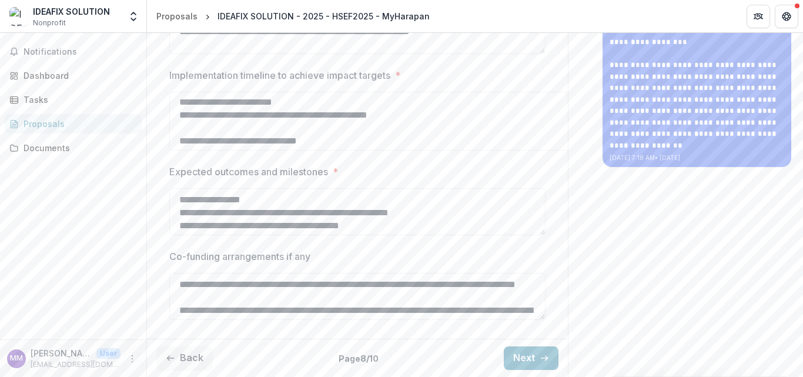
scroll to position [0, 0]
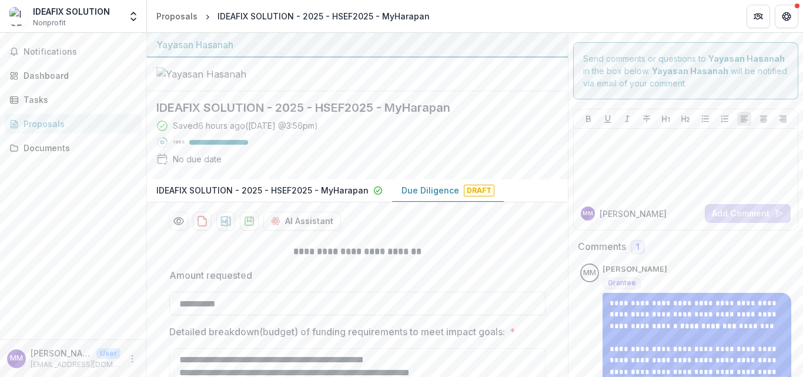
click at [368, 196] on p "IDEAFIX SOLUTION - 2025 - HSEF2025 - MyHarapan" at bounding box center [262, 190] width 212 height 12
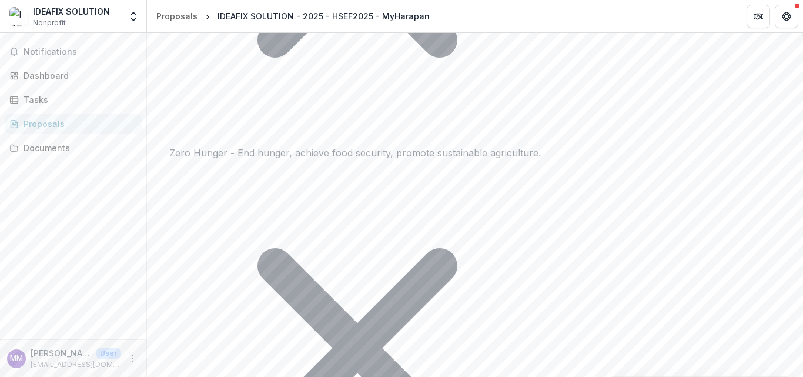
scroll to position [3415, 0]
